Goal: Task Accomplishment & Management: Manage account settings

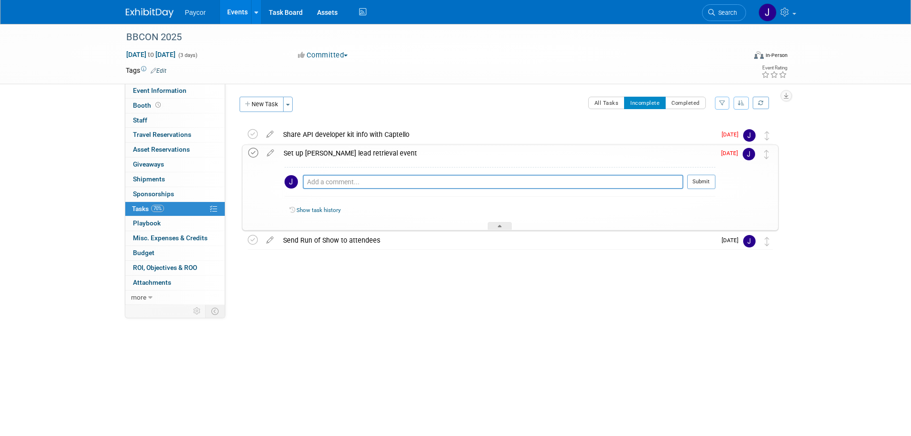
click at [251, 153] on icon at bounding box center [253, 153] width 10 height 10
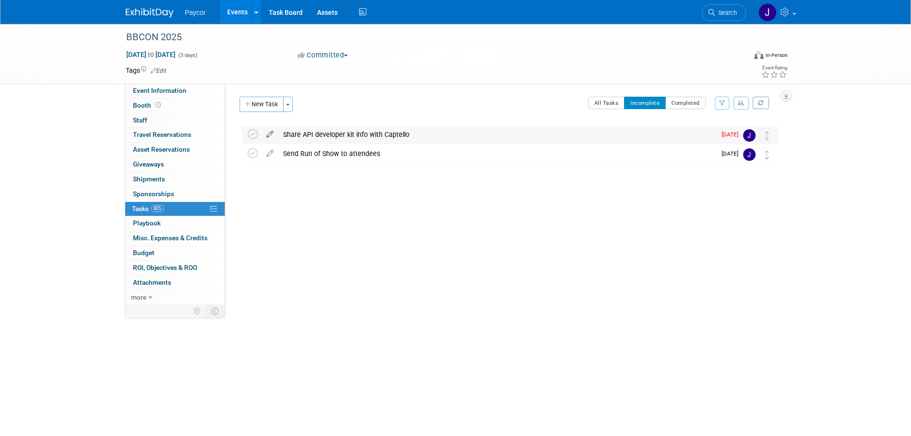
click at [269, 134] on icon at bounding box center [270, 132] width 17 height 12
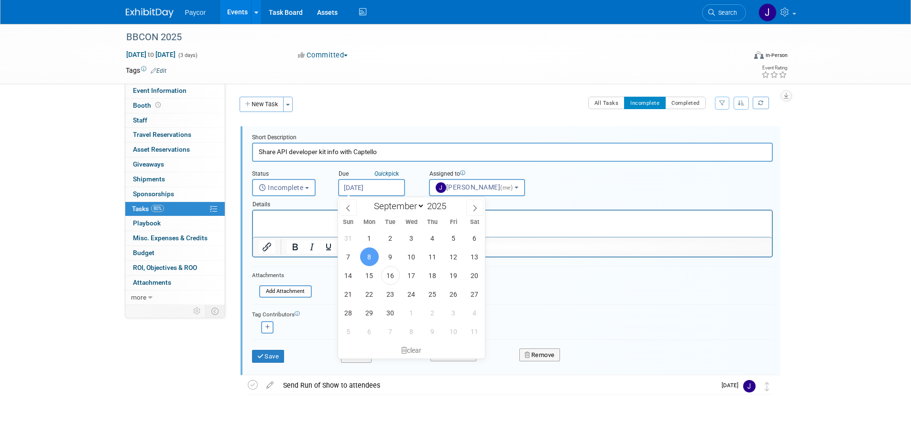
click at [355, 185] on input "Sep 8, 2025" at bounding box center [371, 187] width 67 height 17
click at [391, 293] on span "23" at bounding box center [390, 293] width 19 height 19
type input "[DATE]"
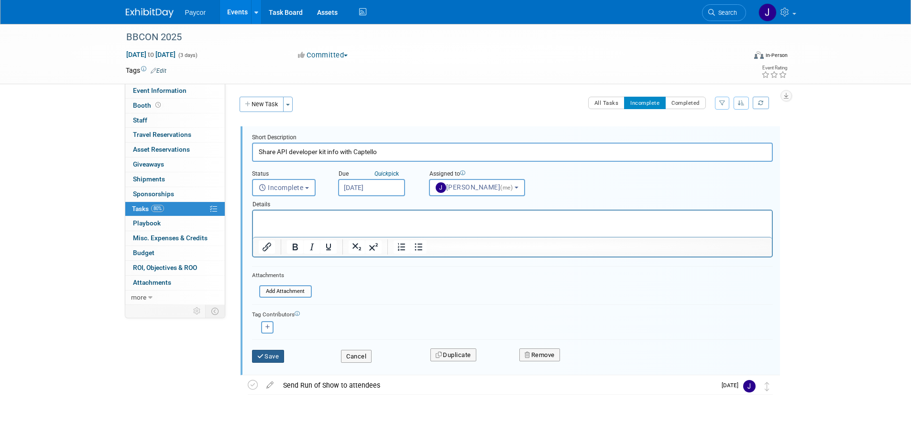
click at [266, 356] on button "Save" at bounding box center [268, 355] width 33 height 13
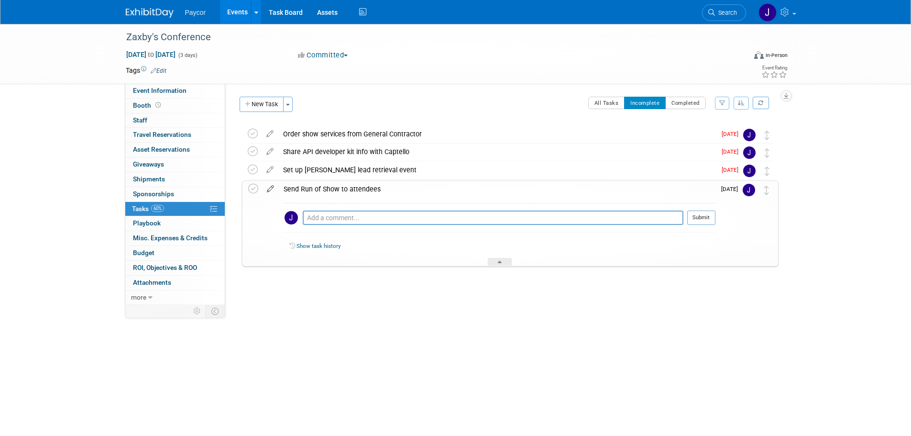
click at [271, 190] on icon at bounding box center [270, 187] width 17 height 12
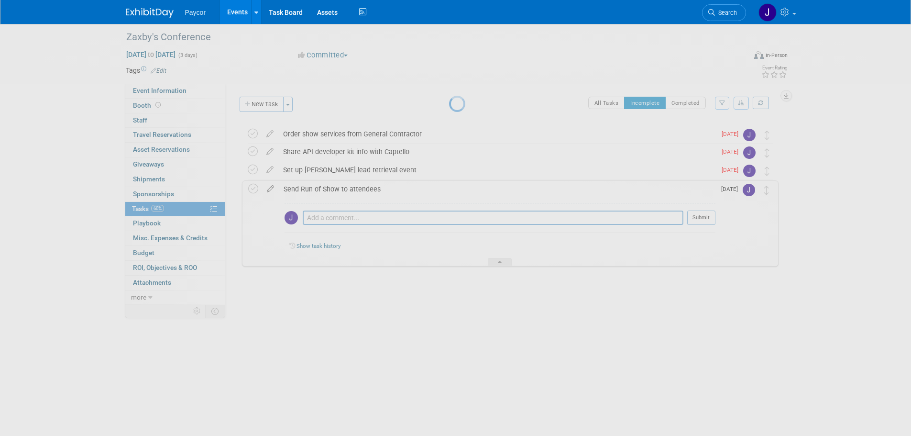
select select "8"
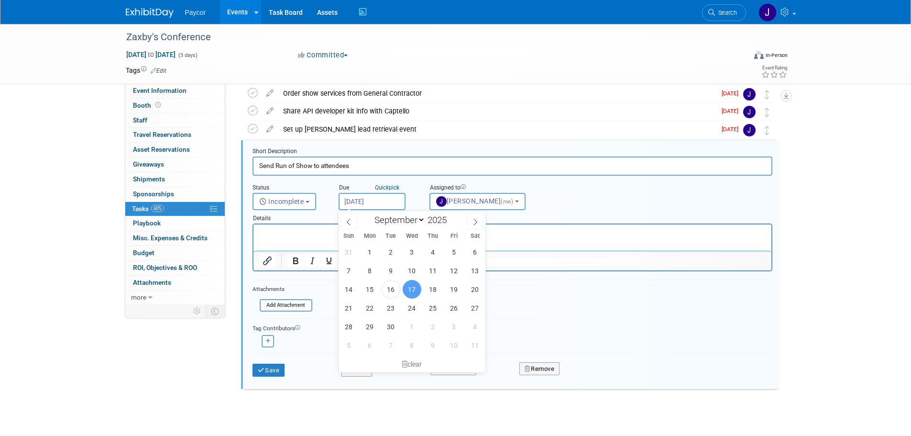
click at [376, 197] on input "[DATE]" at bounding box center [371, 201] width 67 height 17
click at [411, 326] on span "1" at bounding box center [412, 326] width 19 height 19
type input "[DATE]"
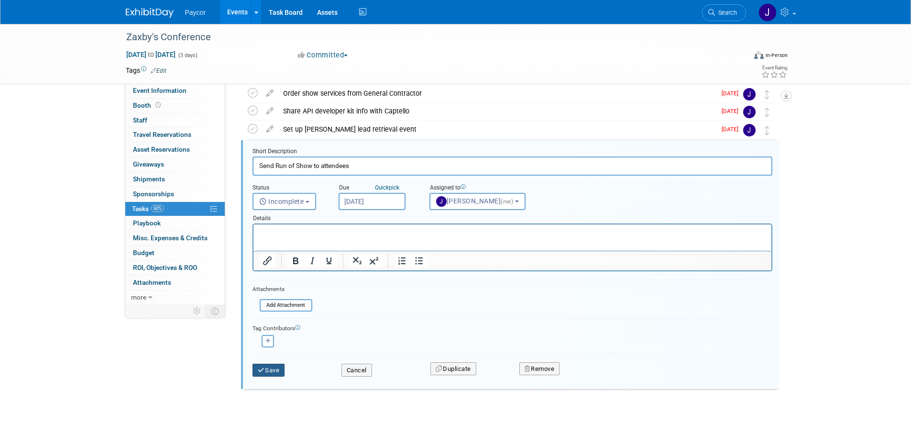
click at [277, 375] on button "Save" at bounding box center [268, 369] width 33 height 13
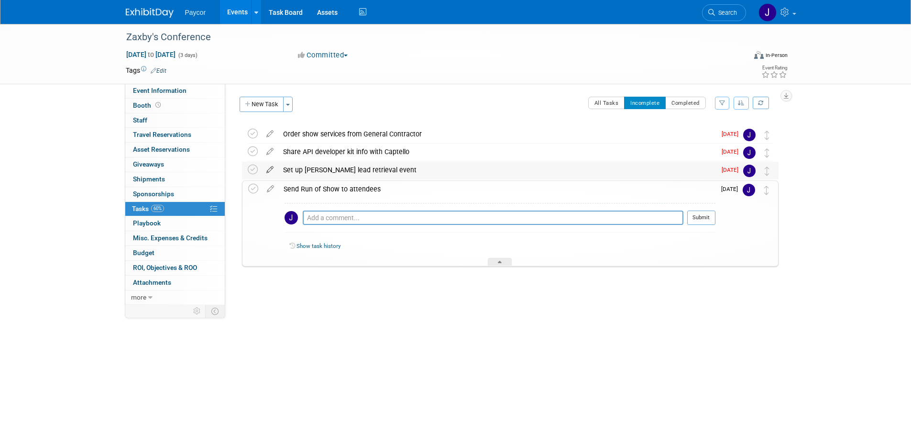
click at [272, 169] on icon at bounding box center [270, 168] width 17 height 12
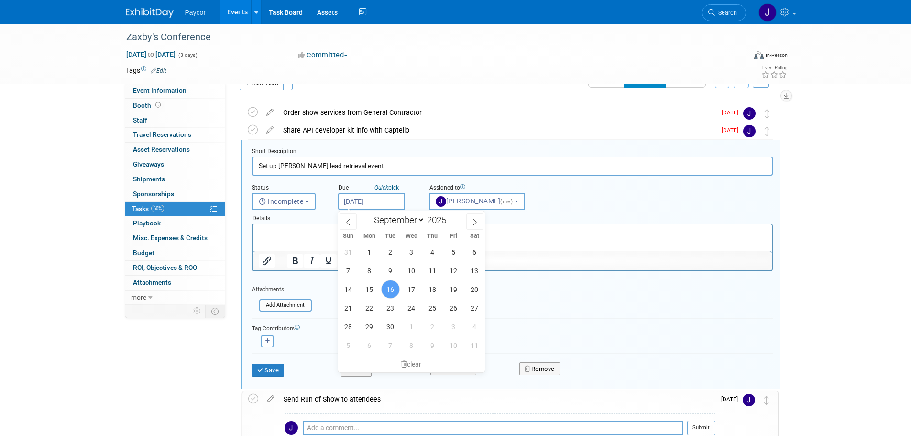
click at [366, 206] on input "[DATE]" at bounding box center [371, 201] width 67 height 17
click at [395, 306] on span "23" at bounding box center [390, 307] width 19 height 19
type input "[DATE]"
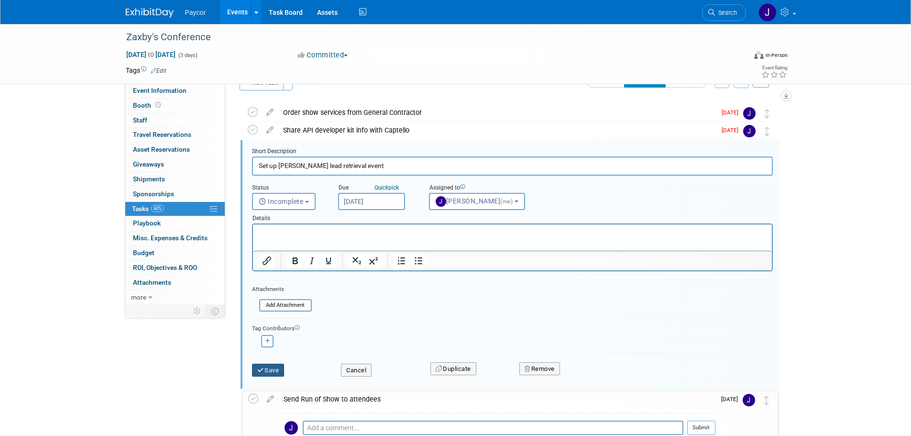
click at [268, 369] on button "Save" at bounding box center [268, 369] width 33 height 13
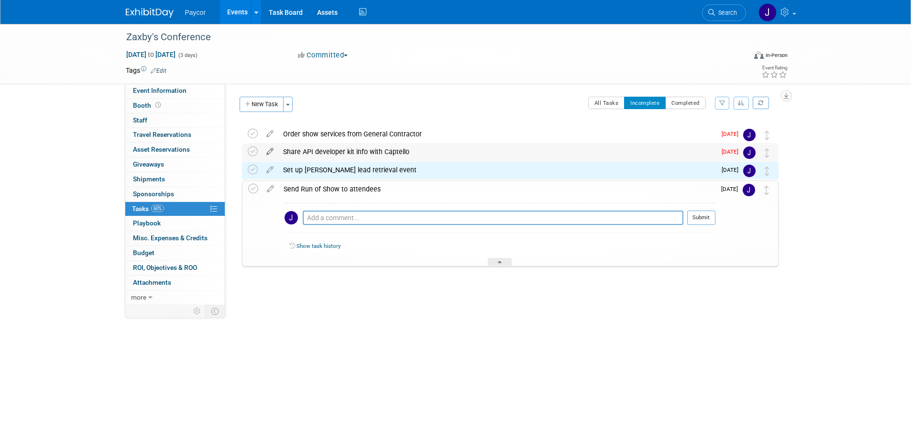
click at [270, 150] on icon at bounding box center [270, 149] width 17 height 12
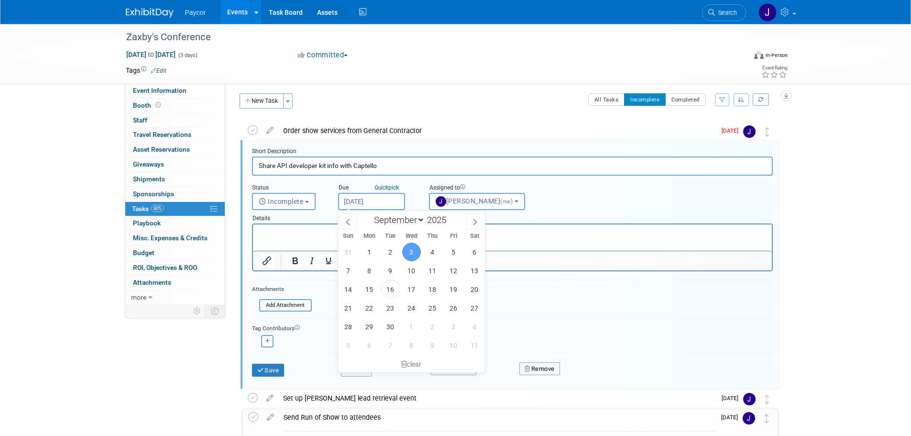
click at [357, 203] on input "[DATE]" at bounding box center [371, 201] width 67 height 17
click at [409, 305] on span "24" at bounding box center [411, 307] width 19 height 19
type input "[DATE]"
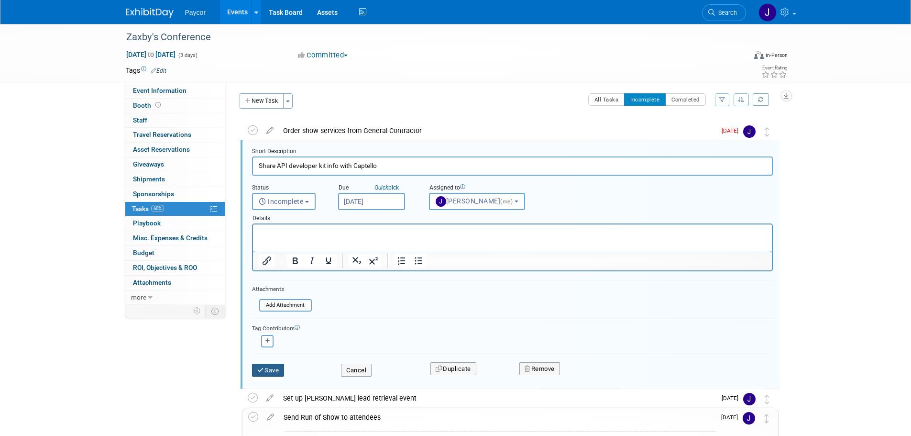
click at [263, 372] on icon "submit" at bounding box center [261, 370] width 8 height 6
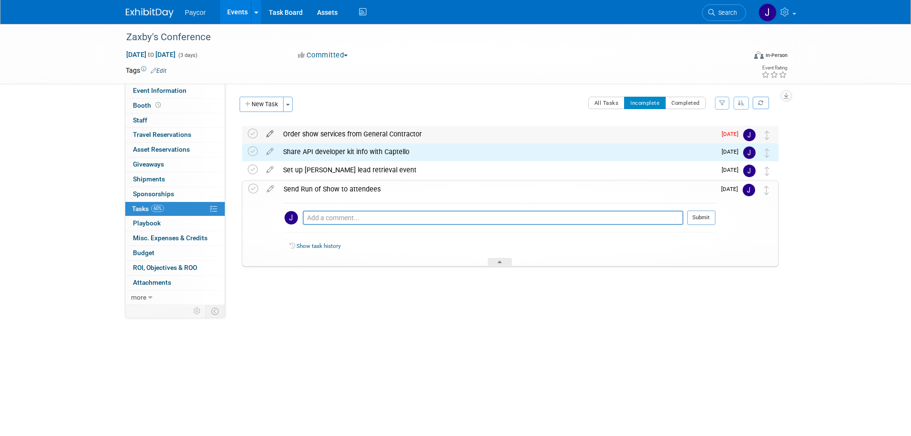
click at [268, 130] on icon at bounding box center [270, 132] width 17 height 12
select select "8"
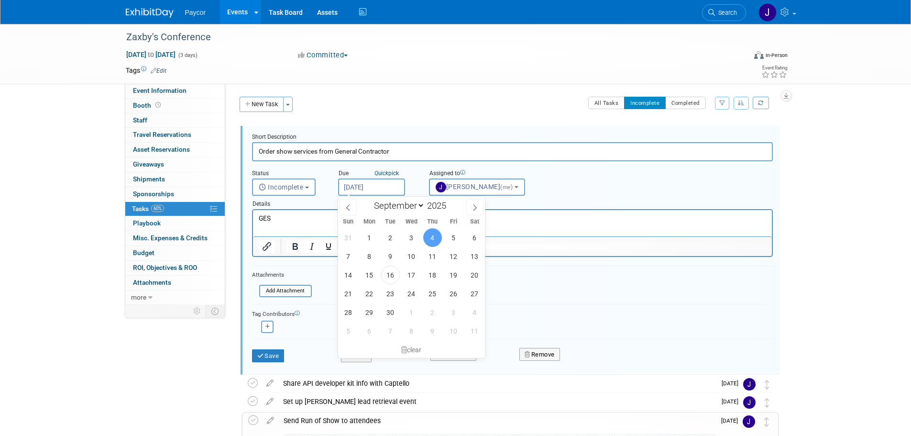
click at [375, 186] on input "[DATE]" at bounding box center [371, 186] width 67 height 17
click at [411, 276] on span "17" at bounding box center [411, 274] width 19 height 19
type input "[DATE]"
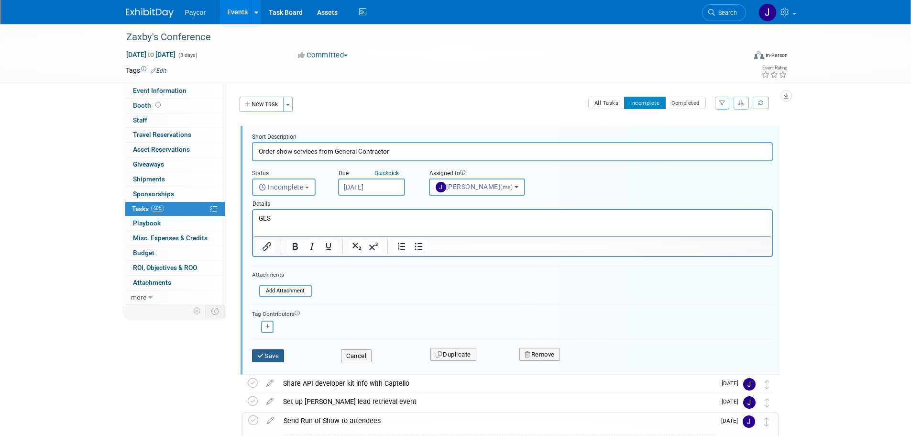
click at [270, 357] on button "Save" at bounding box center [268, 355] width 33 height 13
